Goal: Find specific page/section

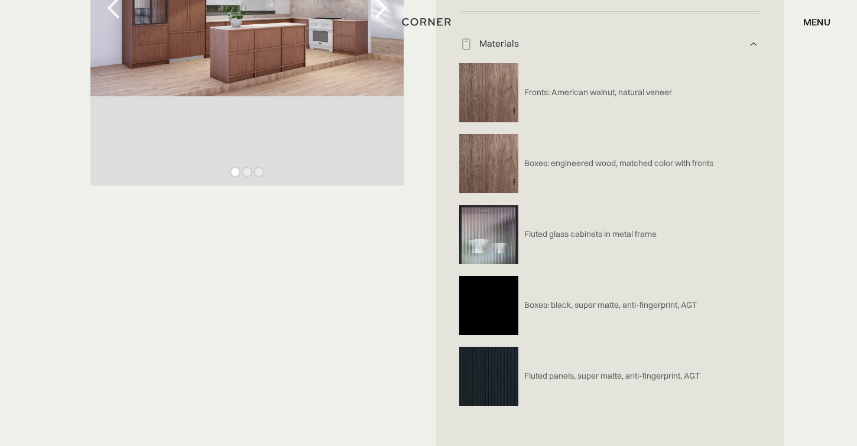
scroll to position [311, 0]
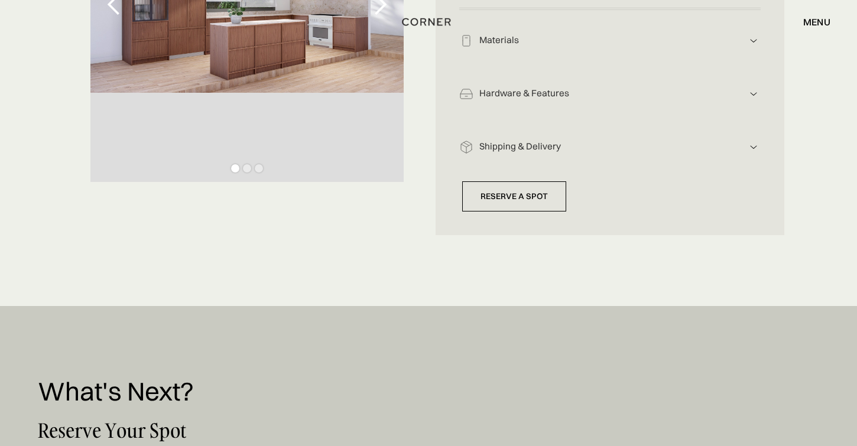
click at [481, 38] on div "Shop Kitchens Shop Kitchens How it works How it works Projects Projects Price e…" at bounding box center [428, 22] width 857 height 44
click at [489, 44] on div "Materials" at bounding box center [609, 40] width 273 height 12
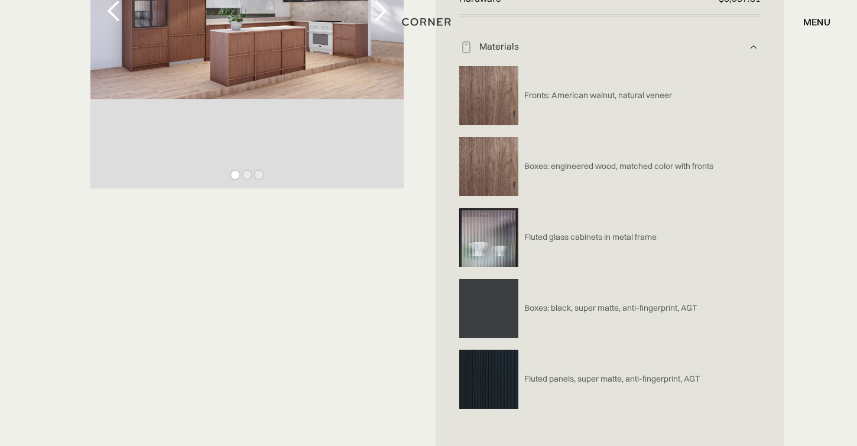
scroll to position [304, 0]
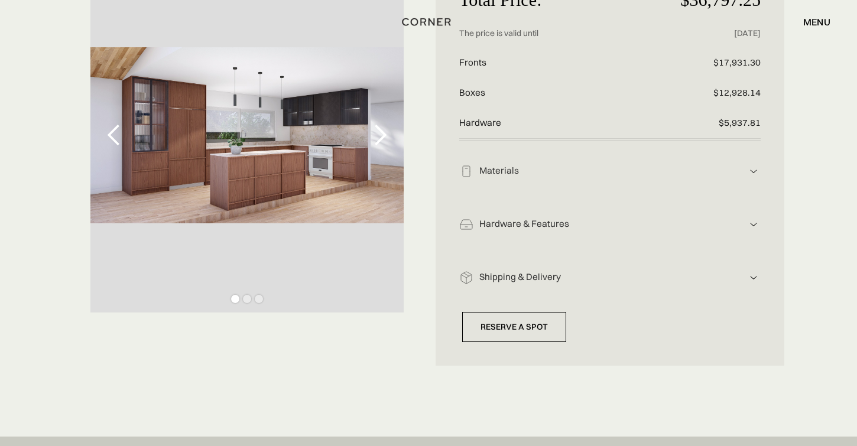
scroll to position [167, 0]
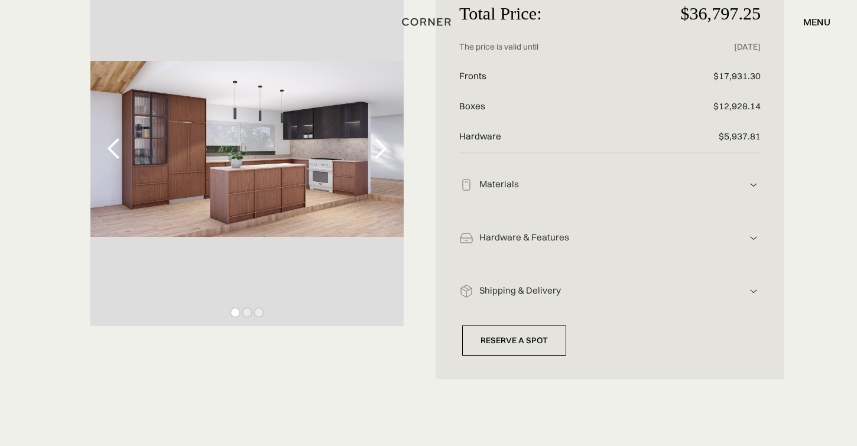
click at [554, 191] on div "Hardware & Features" at bounding box center [609, 184] width 273 height 12
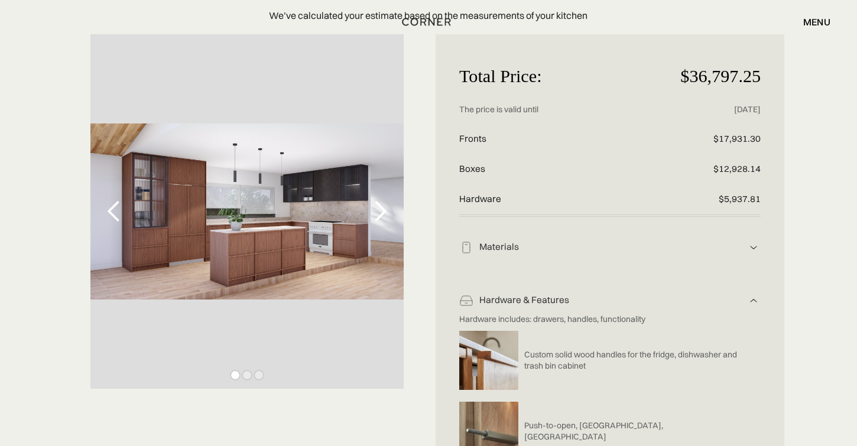
scroll to position [54, 0]
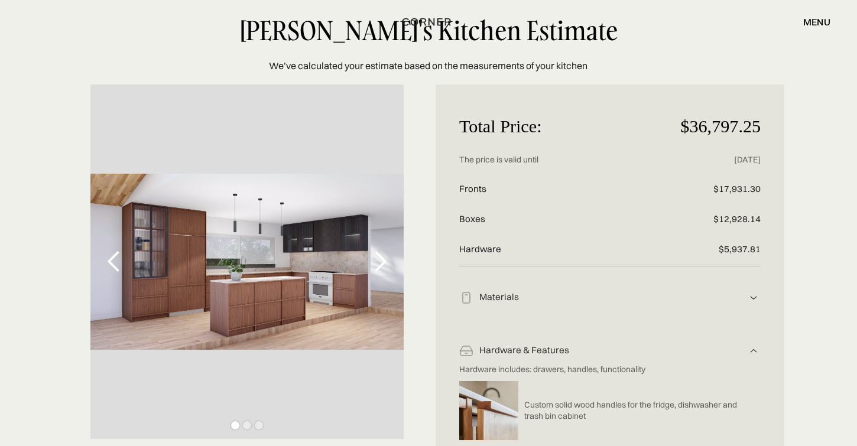
click at [525, 300] on div "Materials" at bounding box center [609, 297] width 273 height 12
